Goal: Task Accomplishment & Management: Manage account settings

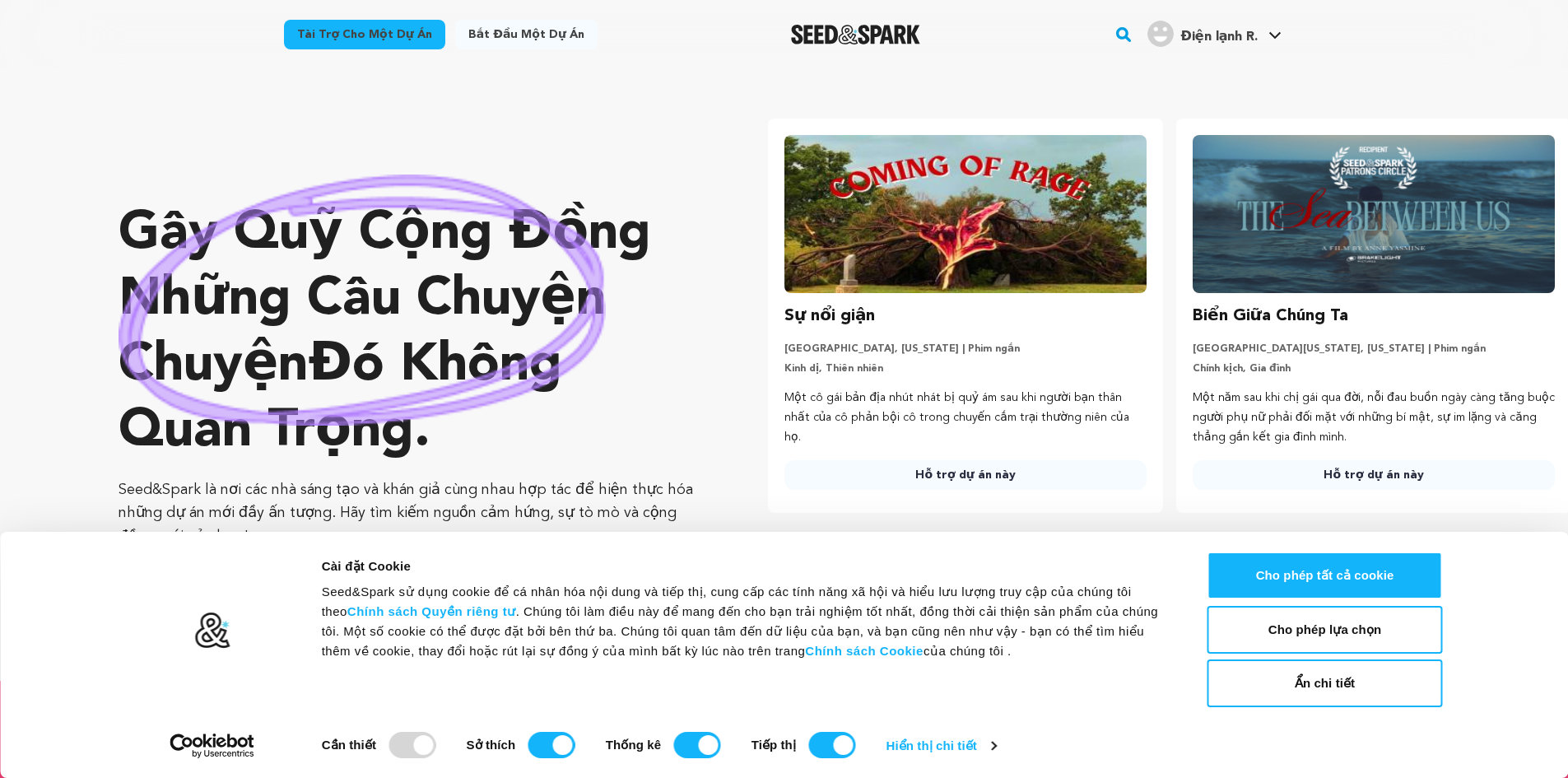
scroll to position [0, 421]
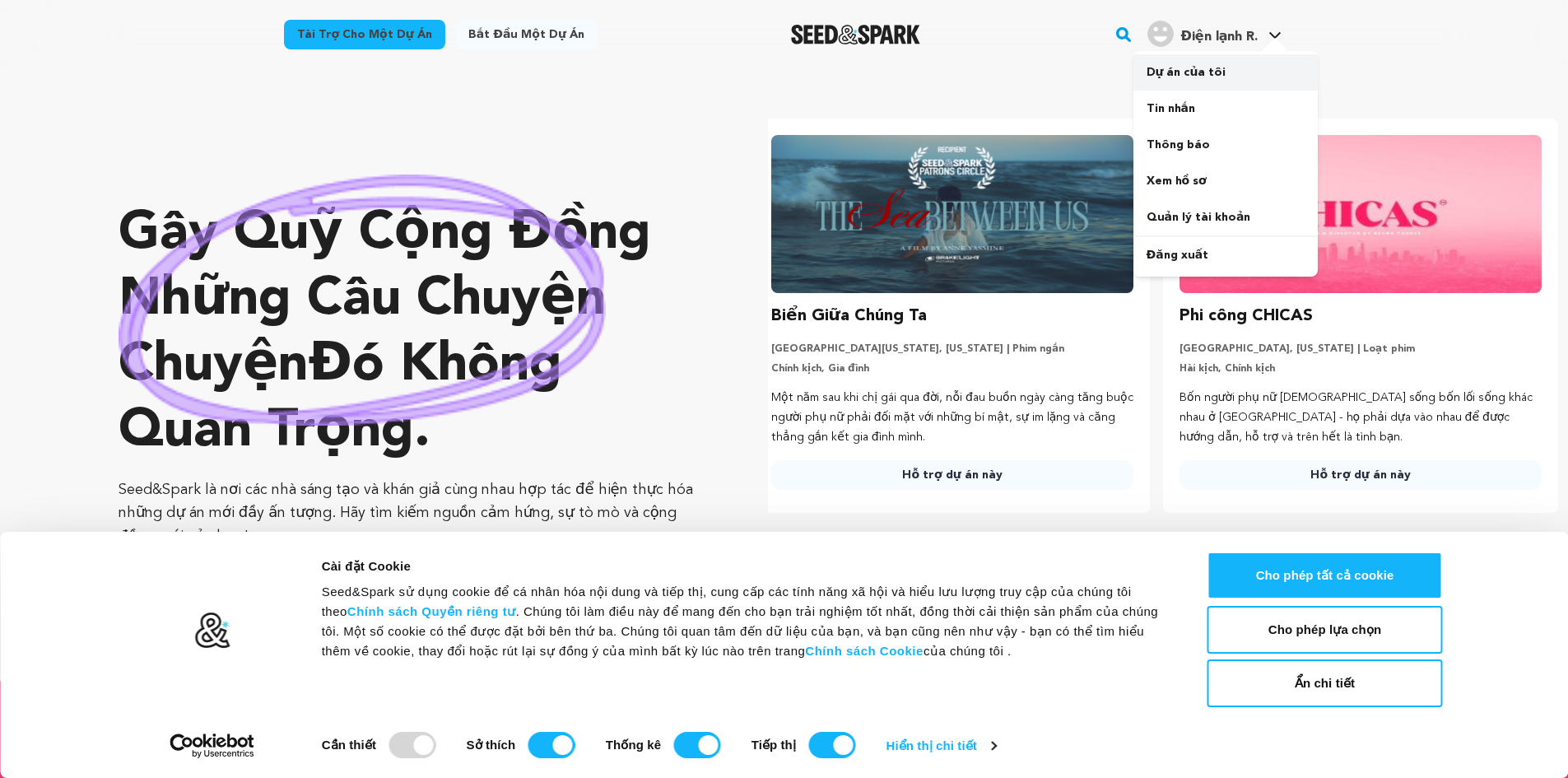
click at [1207, 76] on font "Dự án của tôi" at bounding box center [1186, 73] width 80 height 12
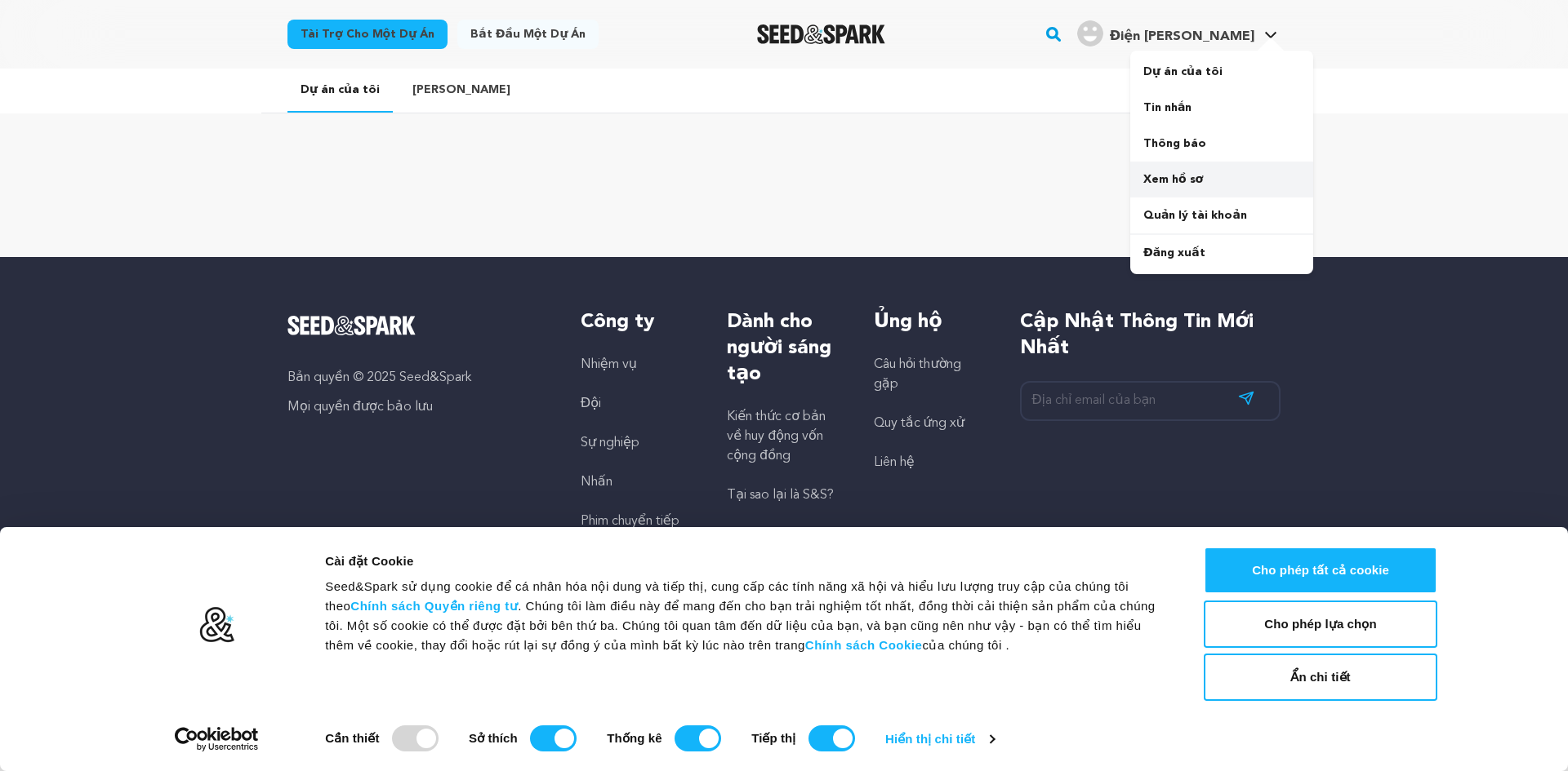
click at [1233, 172] on link "Xem hồ sơ" at bounding box center [1221, 180] width 183 height 36
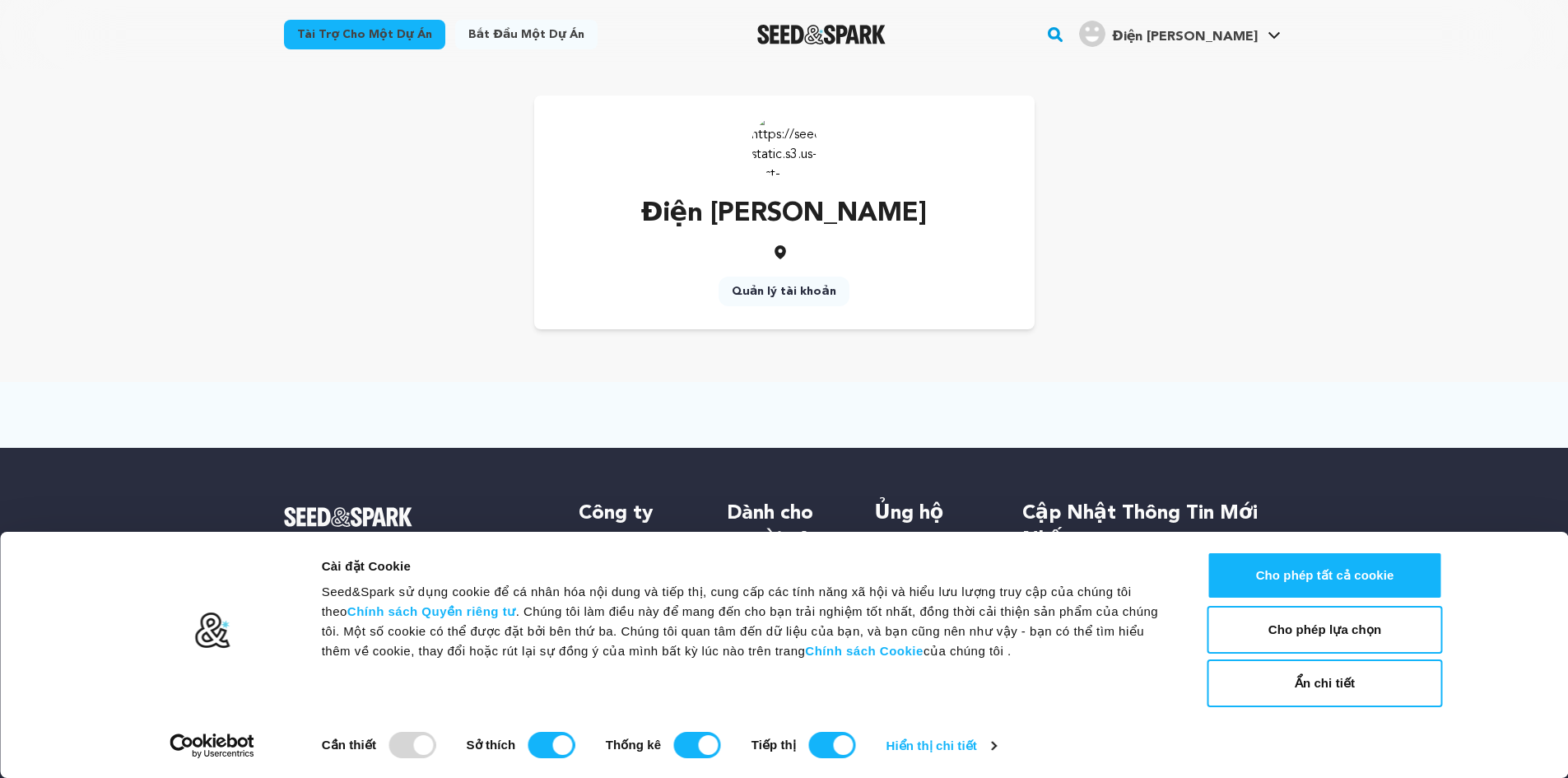
click at [791, 294] on font "Quản lý tài khoản" at bounding box center [784, 292] width 104 height 12
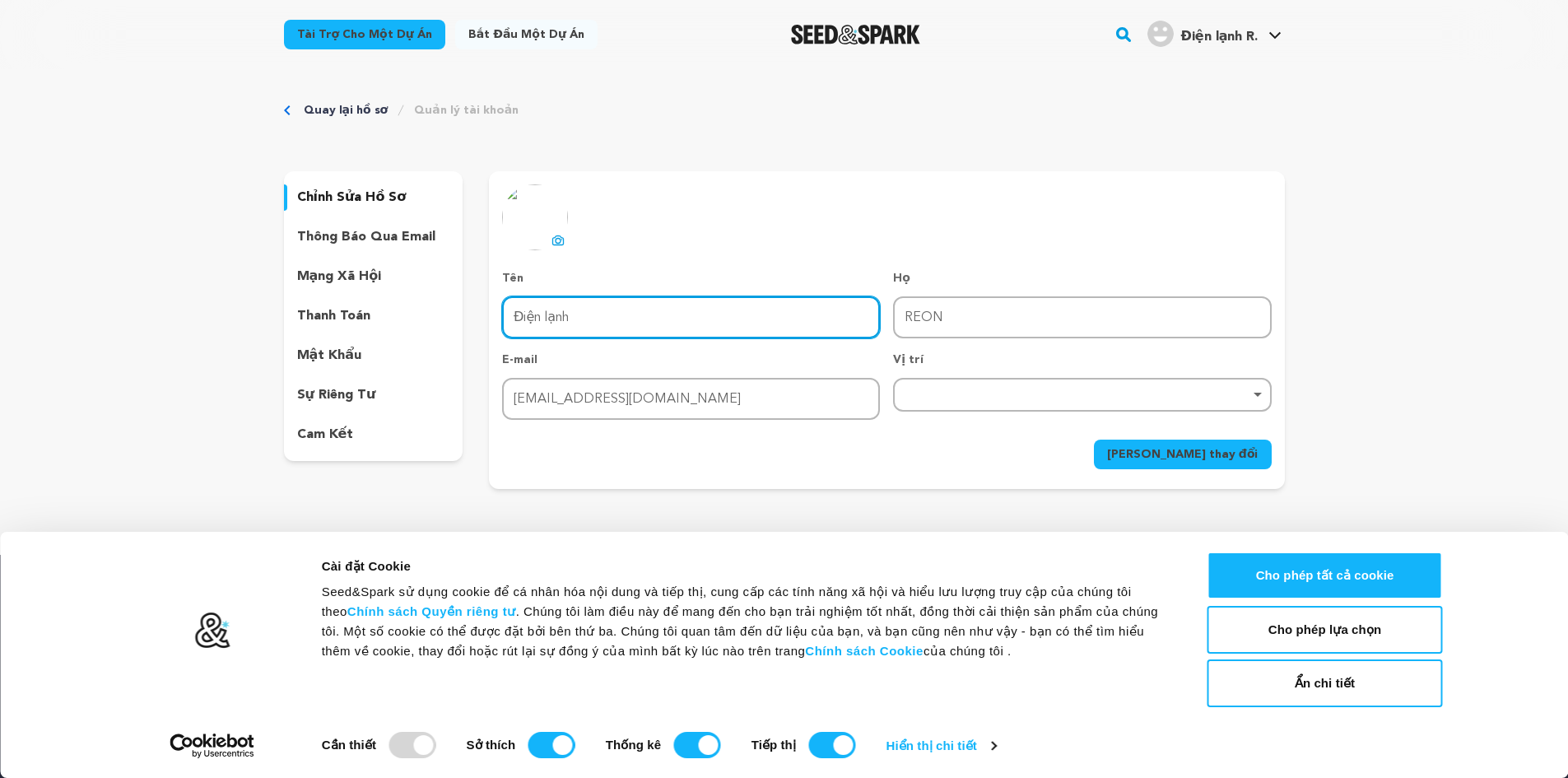
click at [576, 314] on input "Điện lạnh" at bounding box center [691, 317] width 378 height 42
type input "[GEOGRAPHIC_DATA]"
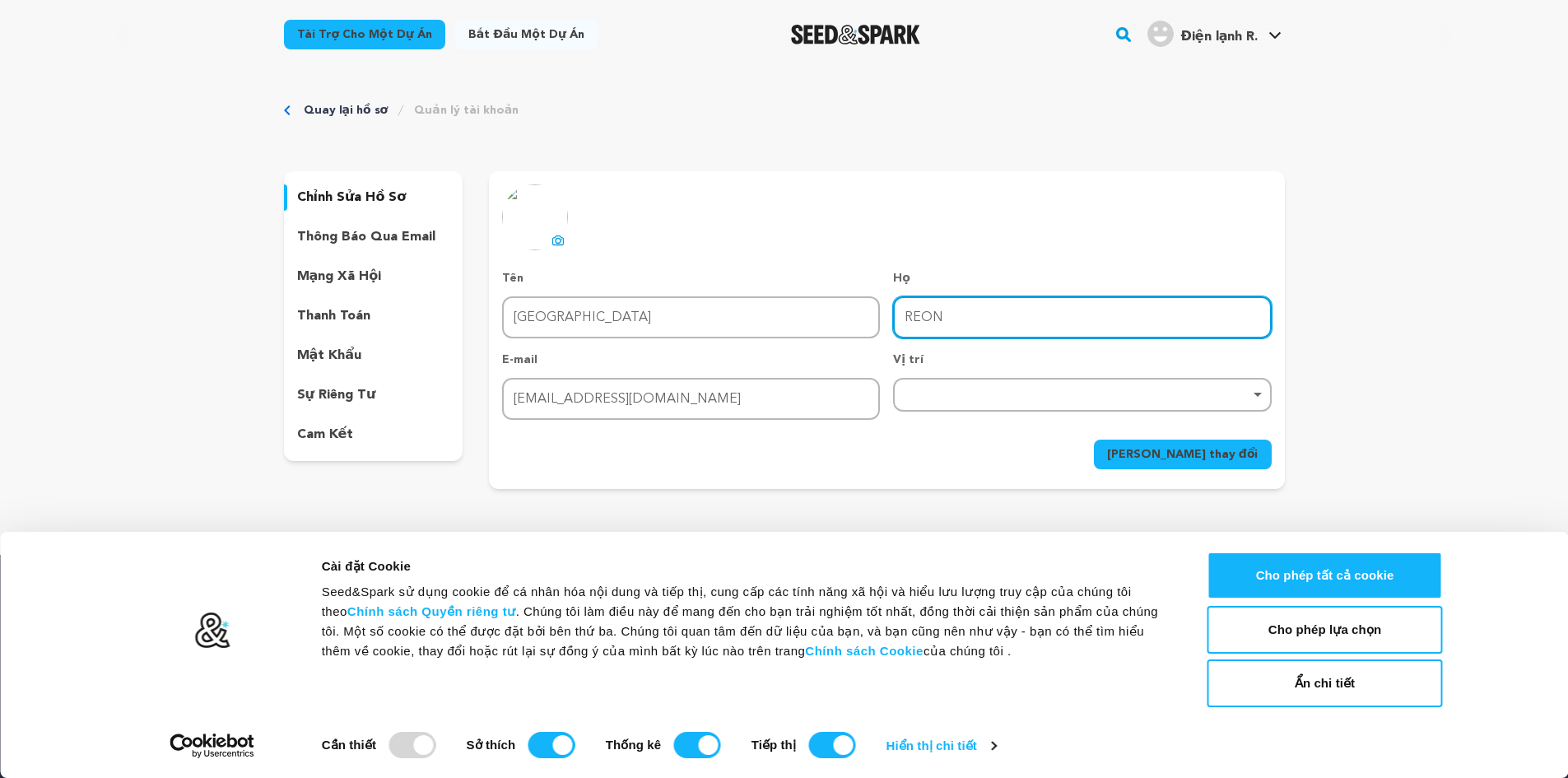
click at [963, 330] on input "REON" at bounding box center [1083, 317] width 378 height 42
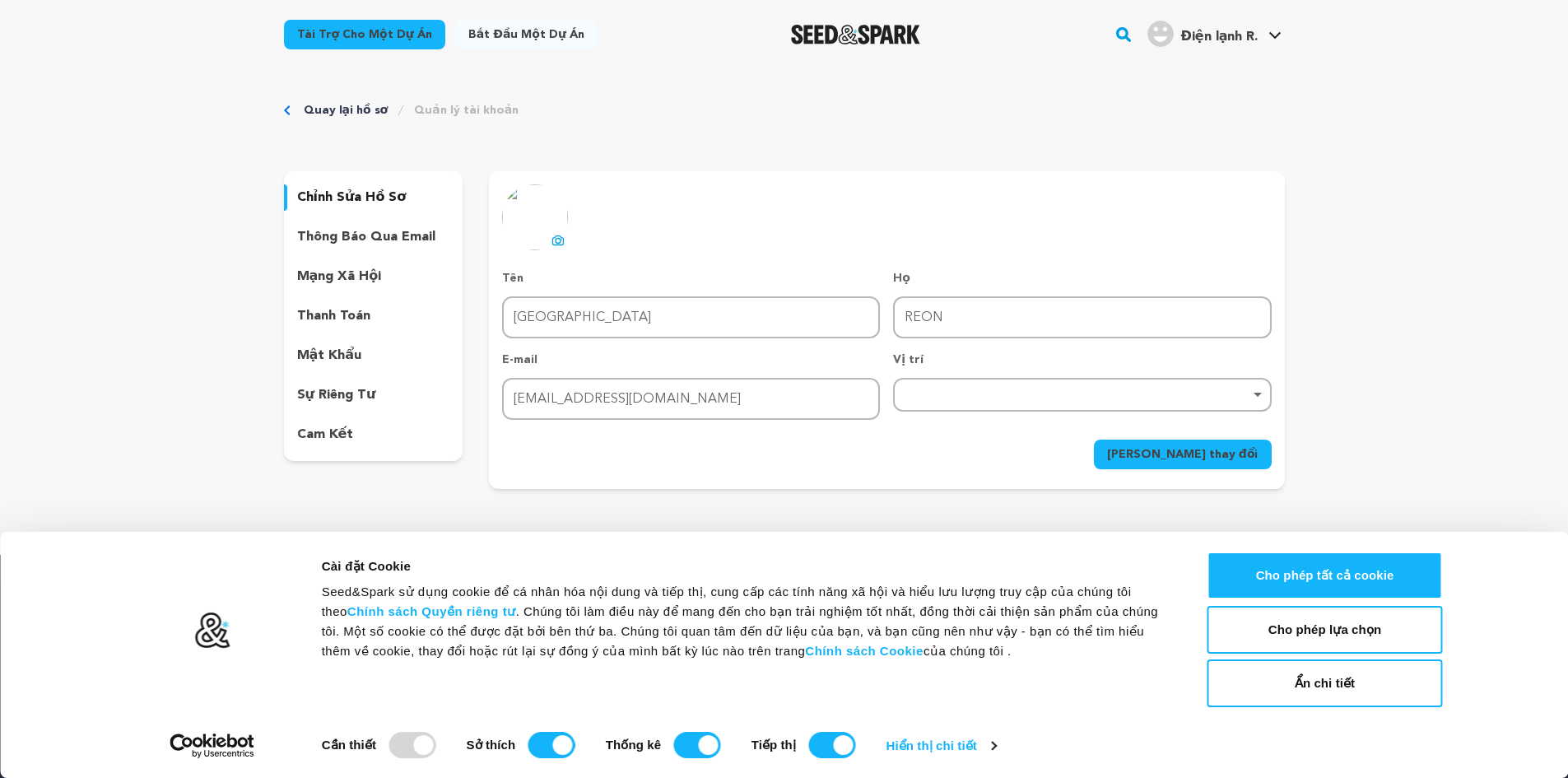
click at [557, 244] on icon at bounding box center [559, 241] width 7 height 5
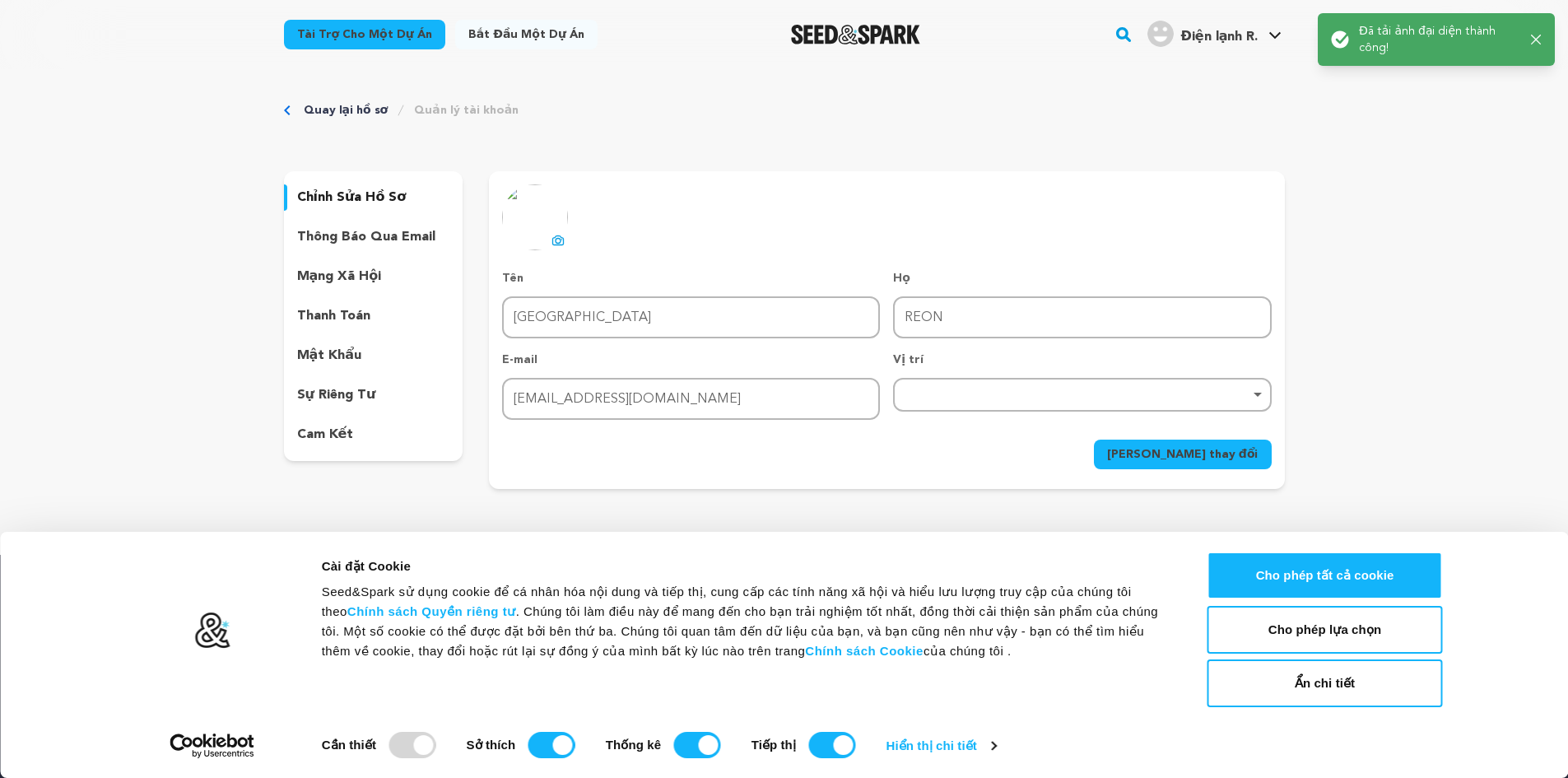
click at [1213, 452] on font "[PERSON_NAME] thay đổi" at bounding box center [1183, 455] width 152 height 12
click at [1537, 38] on icon "button" at bounding box center [1537, 39] width 10 height 10
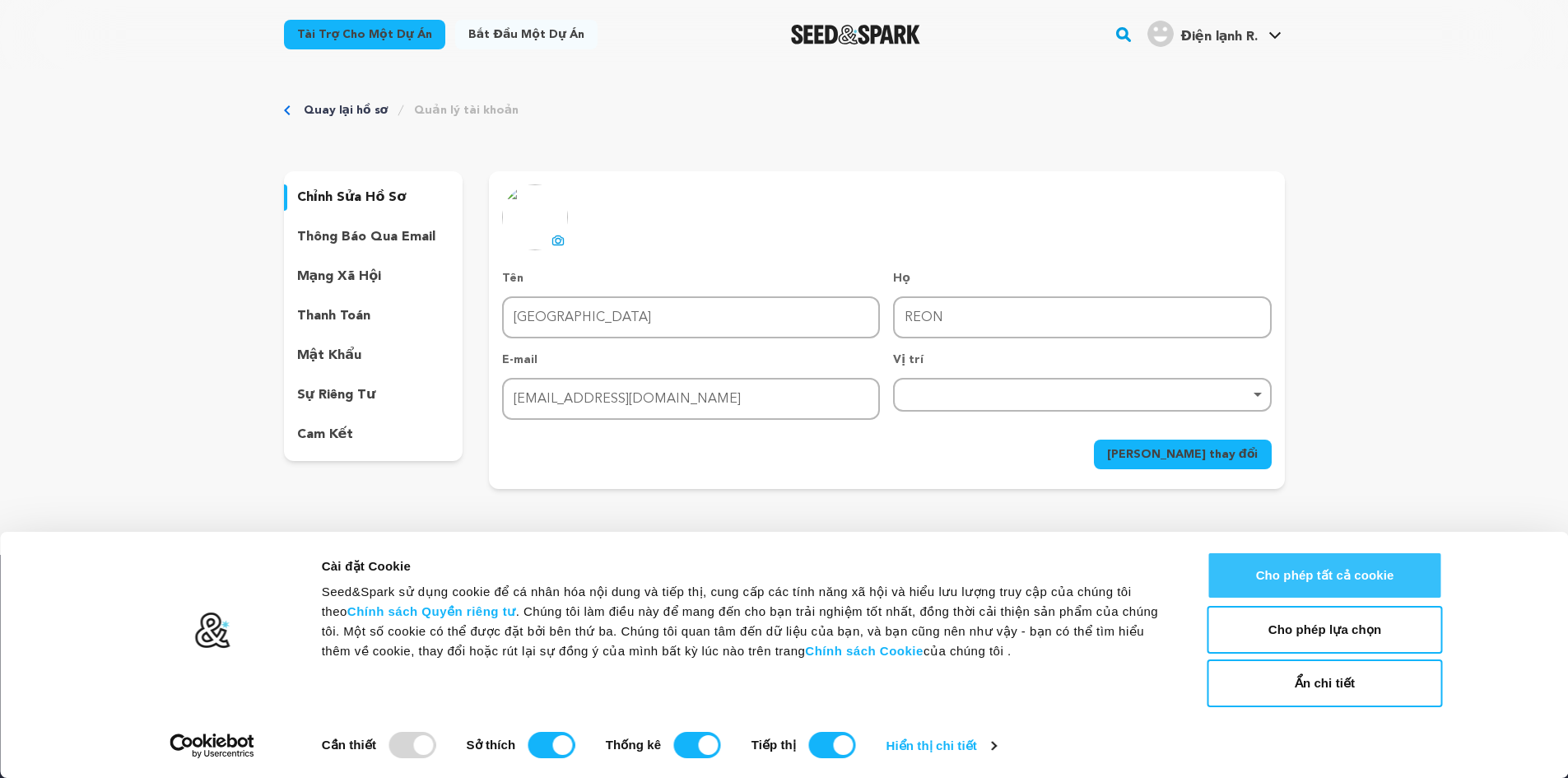
click at [1311, 577] on font "Cho phép tất cả cookie" at bounding box center [1325, 575] width 139 height 14
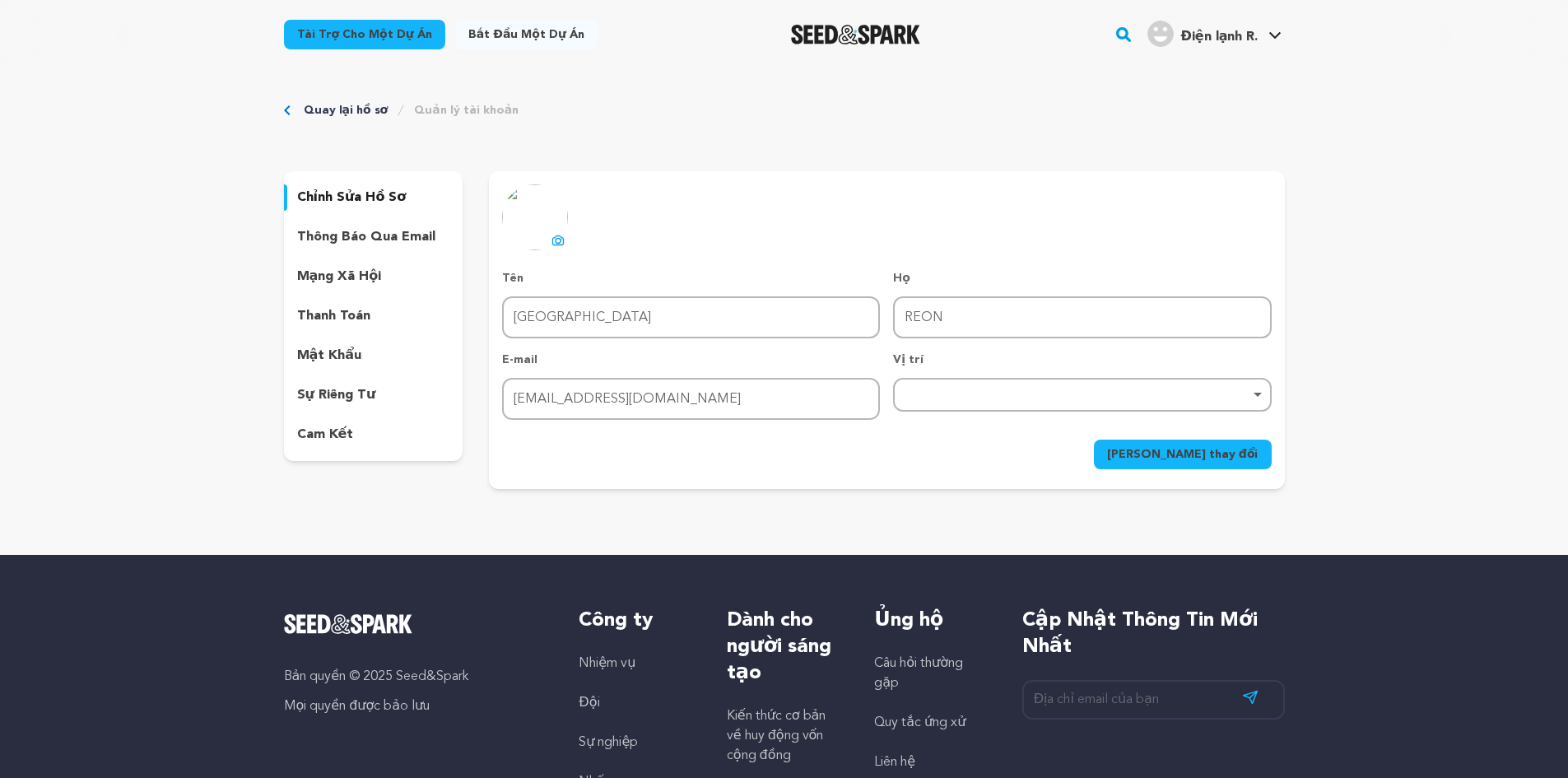
click at [1227, 451] on font "[PERSON_NAME] thay đổi" at bounding box center [1183, 455] width 152 height 12
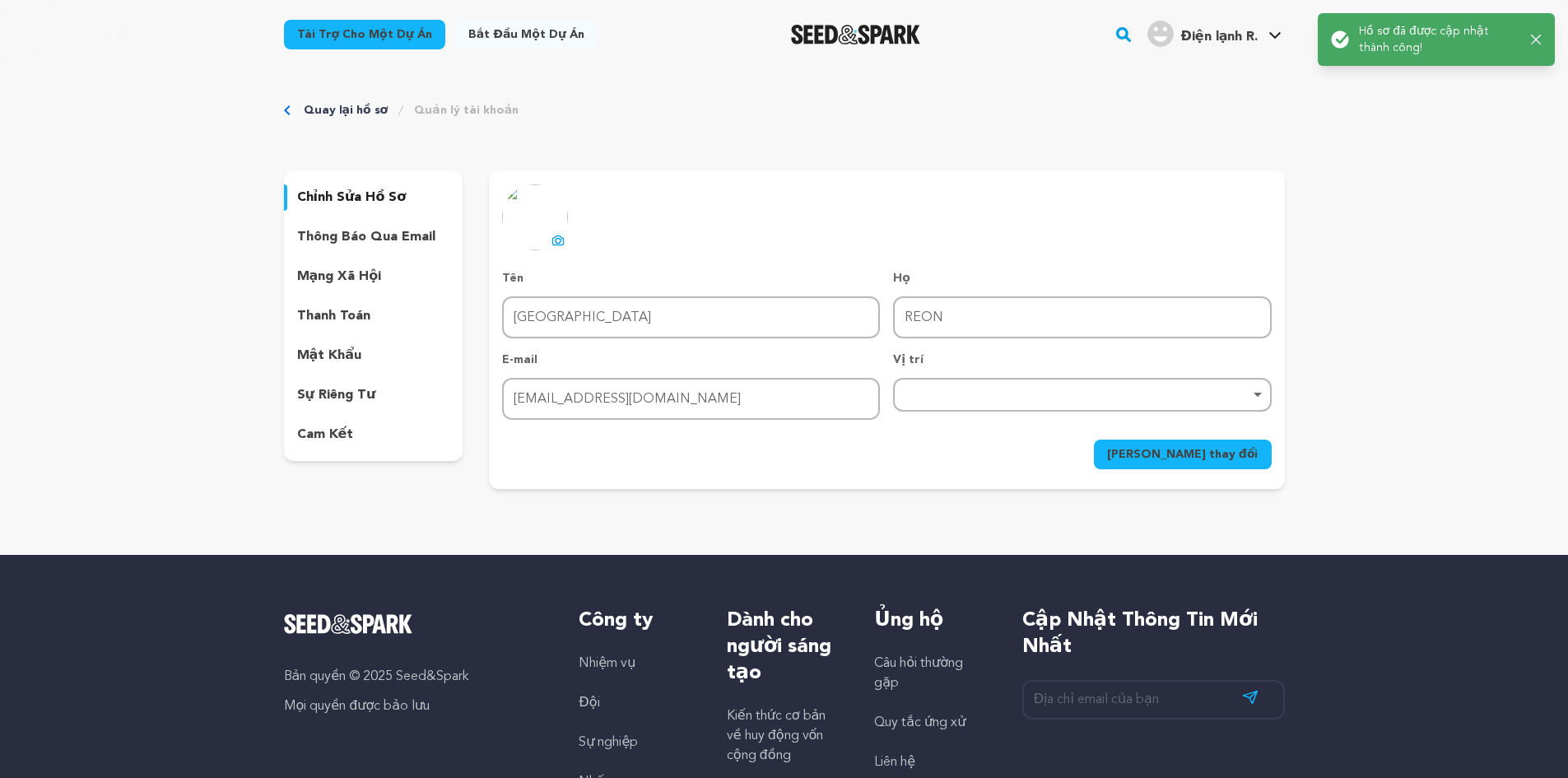
click at [384, 240] on font "thông báo qua email" at bounding box center [366, 236] width 139 height 13
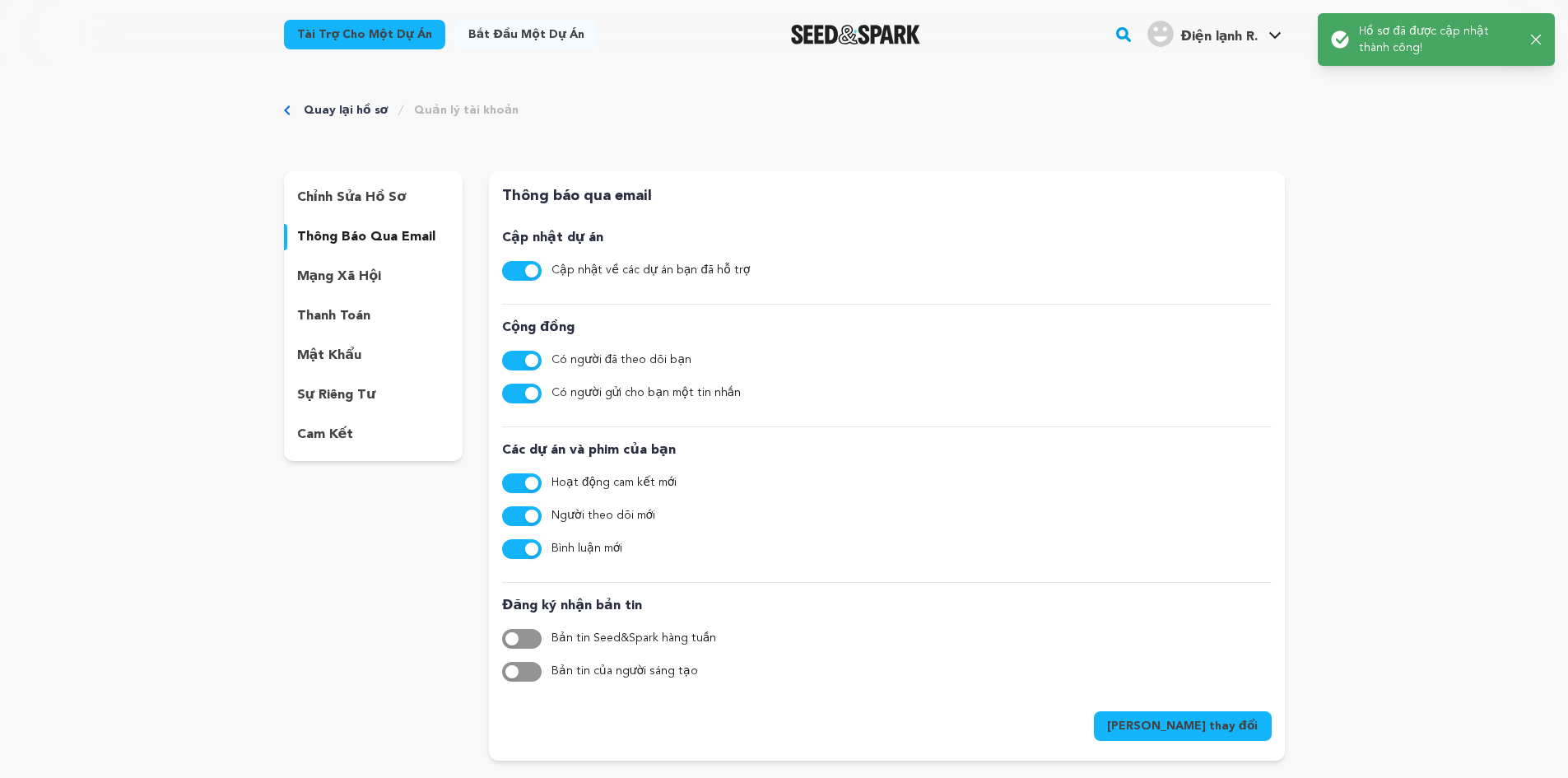
click at [385, 276] on div "mạng xã hội" at bounding box center [374, 277] width 179 height 27
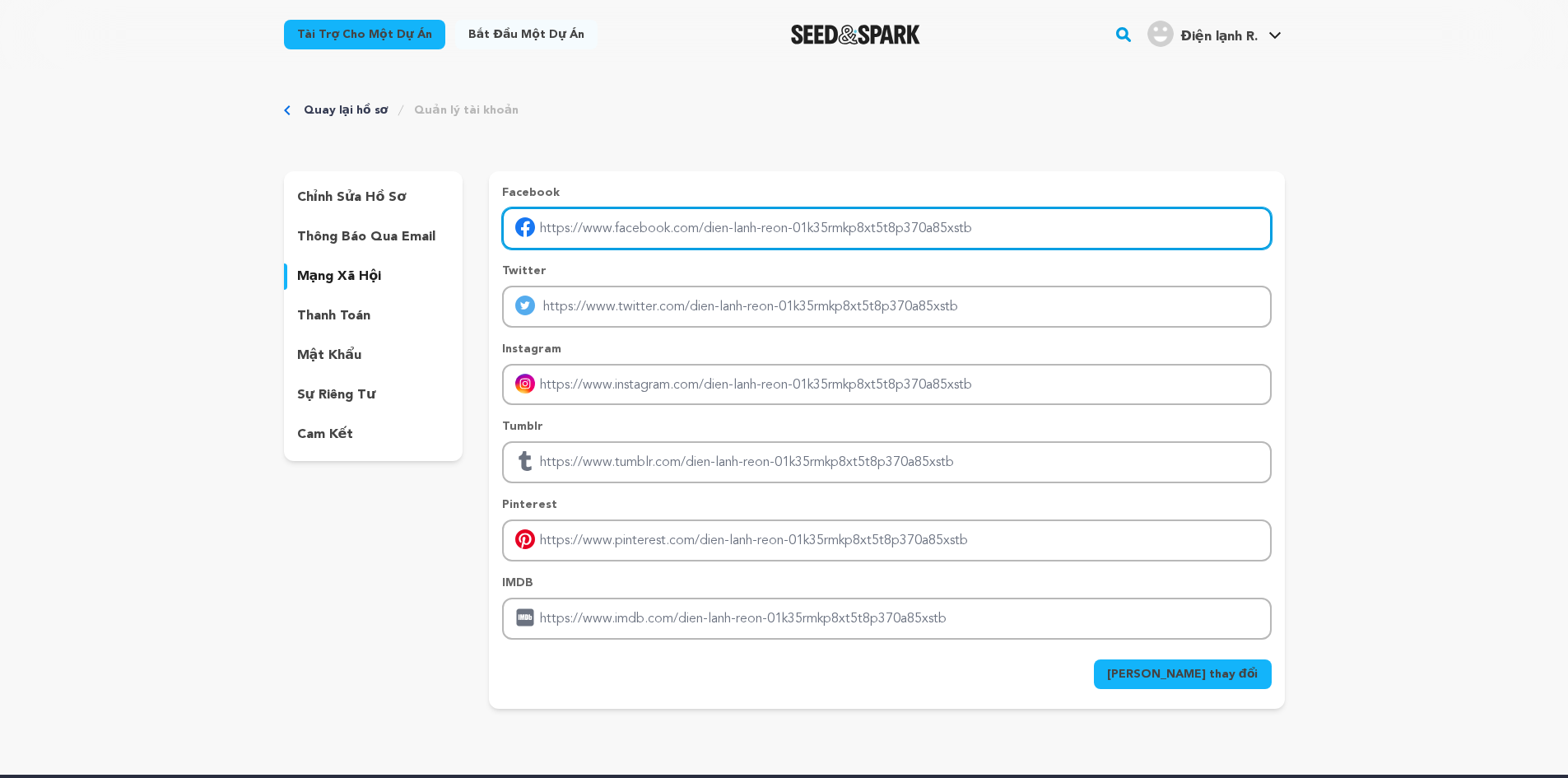
click at [668, 235] on input "Nhập liên kết hồ sơ Facebook" at bounding box center [886, 228] width 769 height 42
type input "[URL][DOMAIN_NAME]"
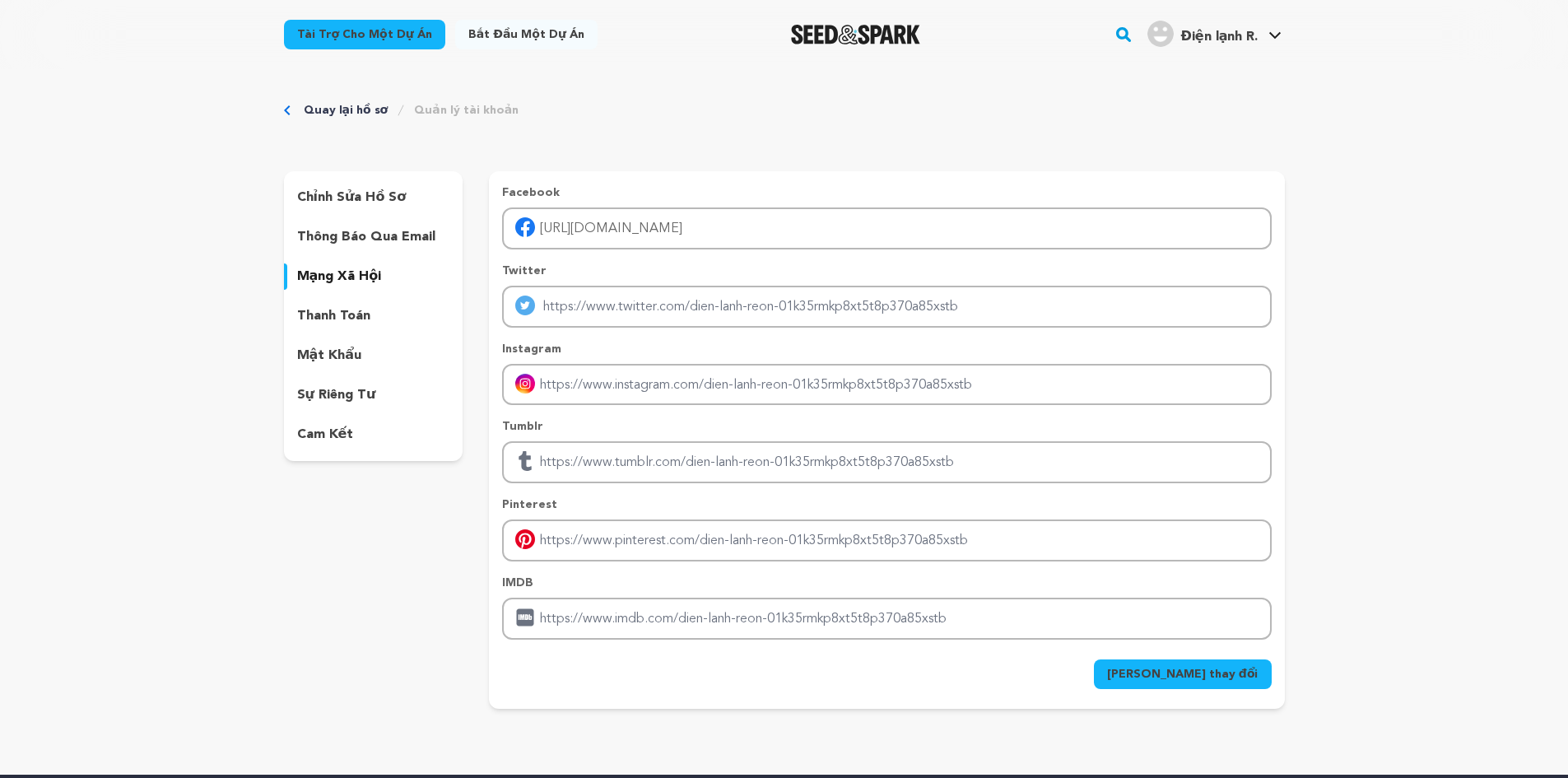
click at [1214, 680] on font "[PERSON_NAME] thay đổi" at bounding box center [1183, 675] width 152 height 12
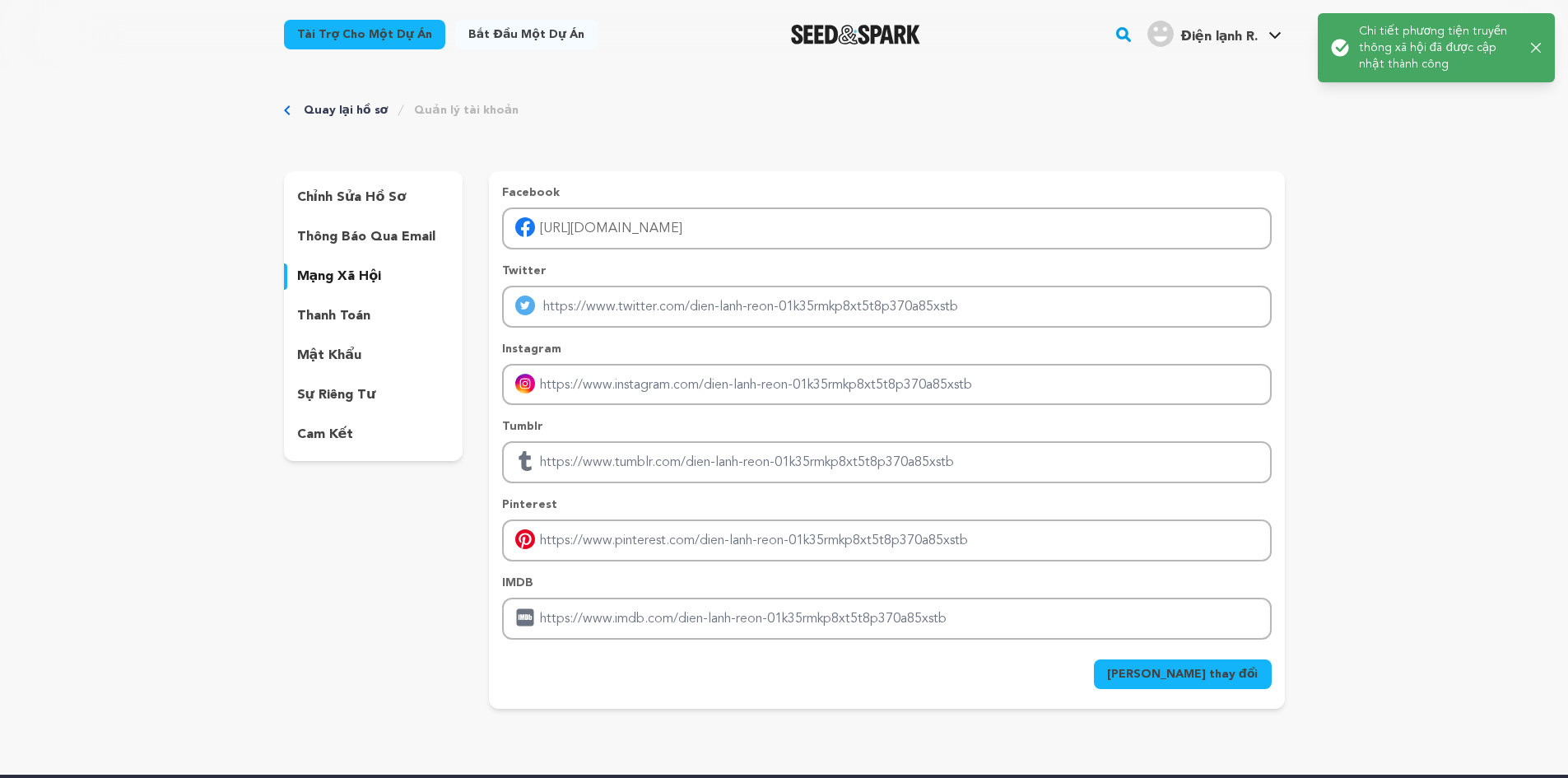
click at [1201, 33] on font "Điện lạnh R." at bounding box center [1219, 36] width 78 height 13
click at [1203, 33] on font "Điện lạnh R." at bounding box center [1219, 36] width 78 height 13
